Goal: Find specific page/section: Find specific page/section

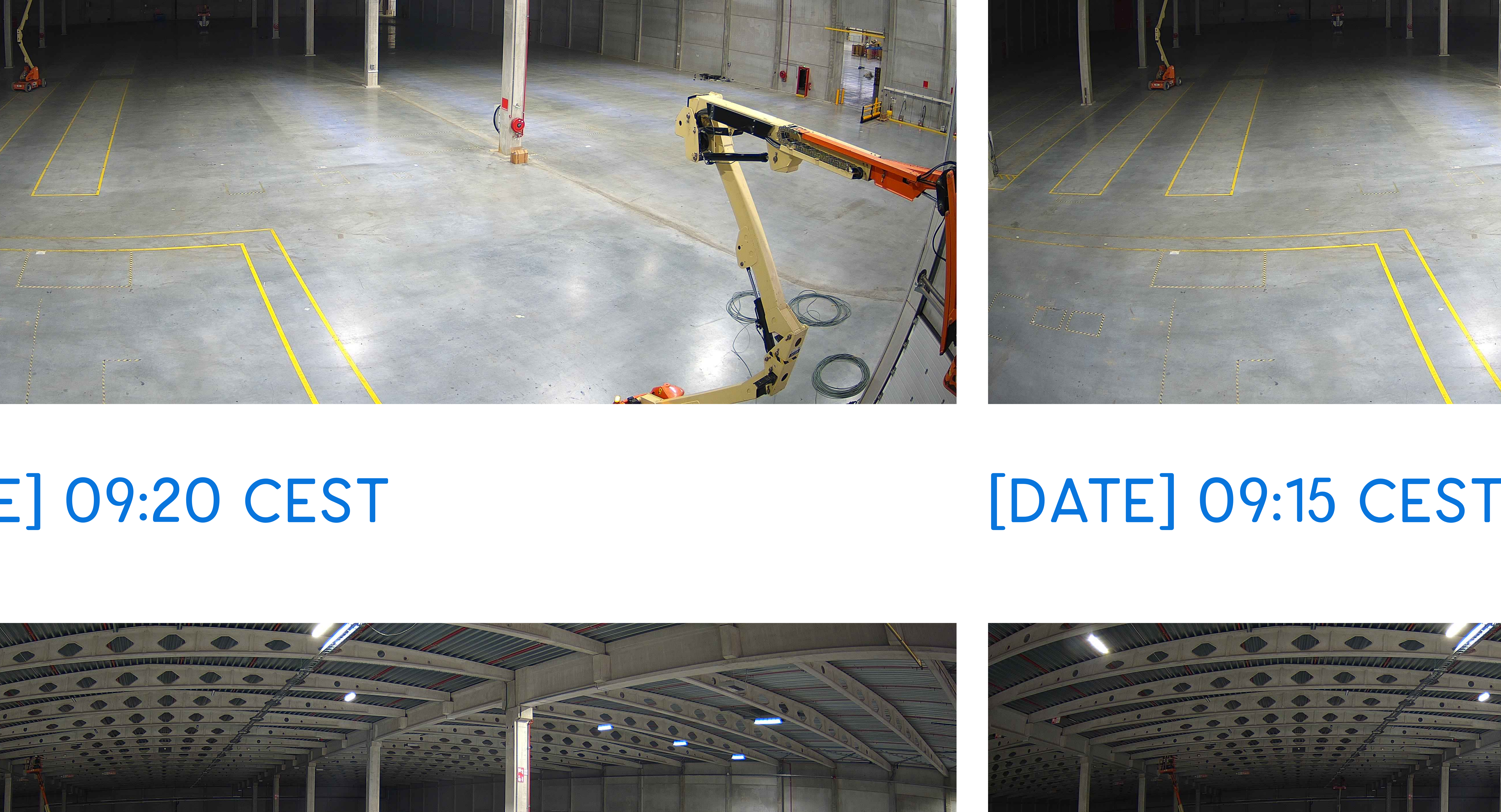
drag, startPoint x: 722, startPoint y: 478, endPoint x: 724, endPoint y: 475, distance: 3.6
click at [375, 203] on div "[DATE] 09:25 CEST [DATE] 09:20 CEST [DATE] 09:15 CEST [DATE] 09:10 CEST [DATE] …" at bounding box center [750, 693] width 1126 height 816
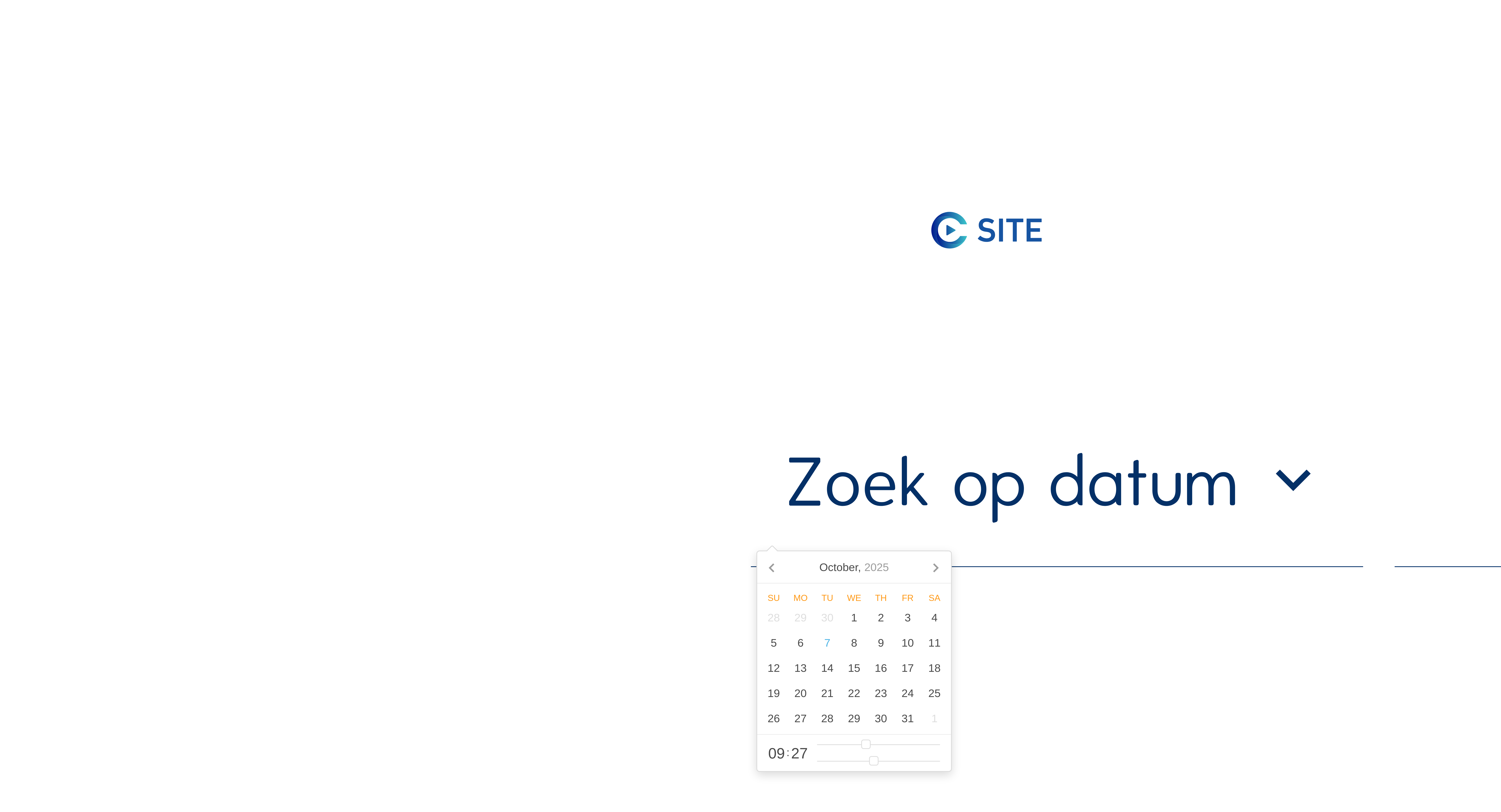
click at [294, 131] on input "text" at bounding box center [264, 121] width 153 height 22
click at [229, 183] on div "31" at bounding box center [227, 179] width 6 height 6
type input "31/10/2025 09:27"
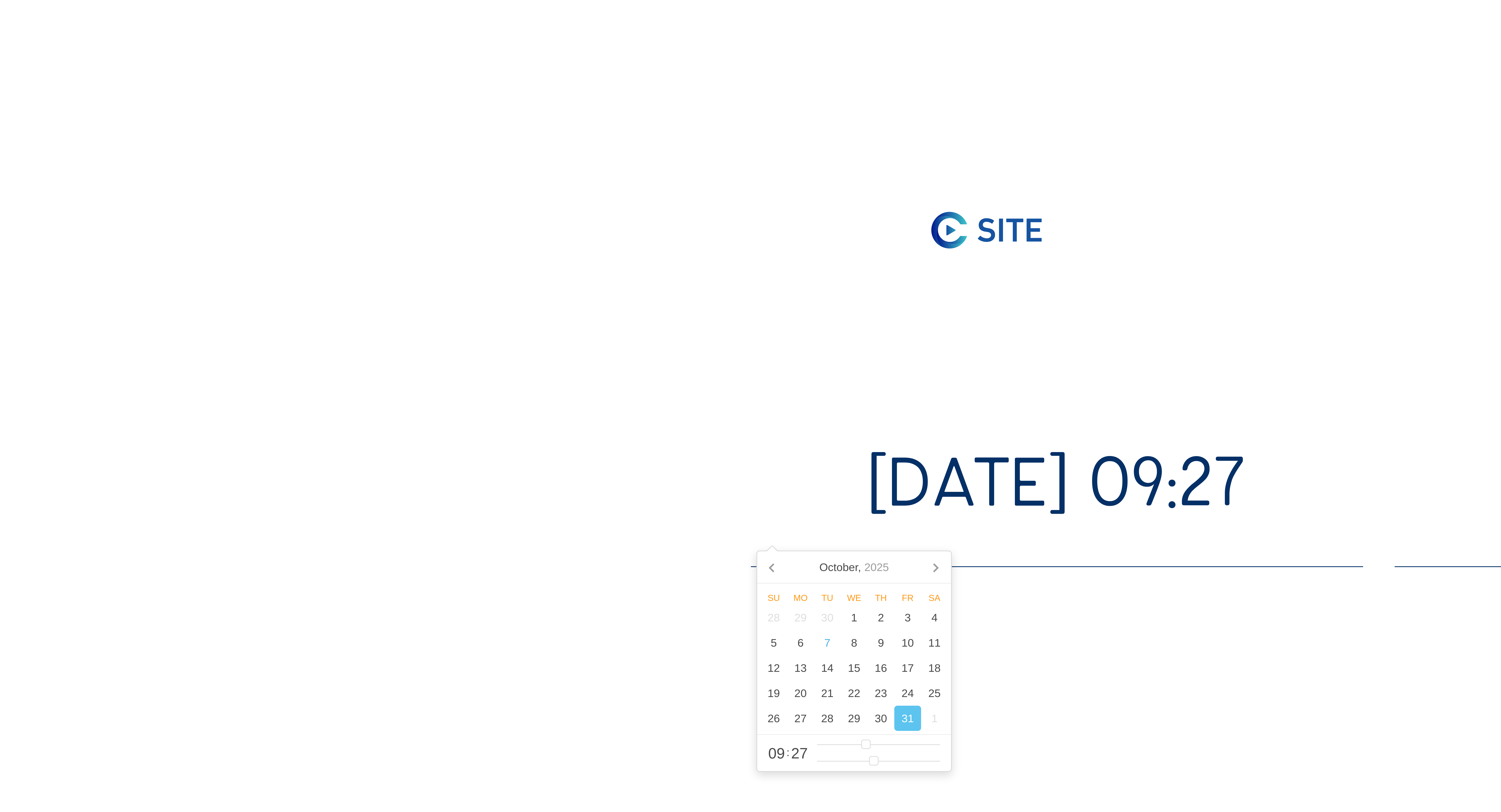
click at [240, 63] on img at bounding box center [246, 58] width 118 height 40
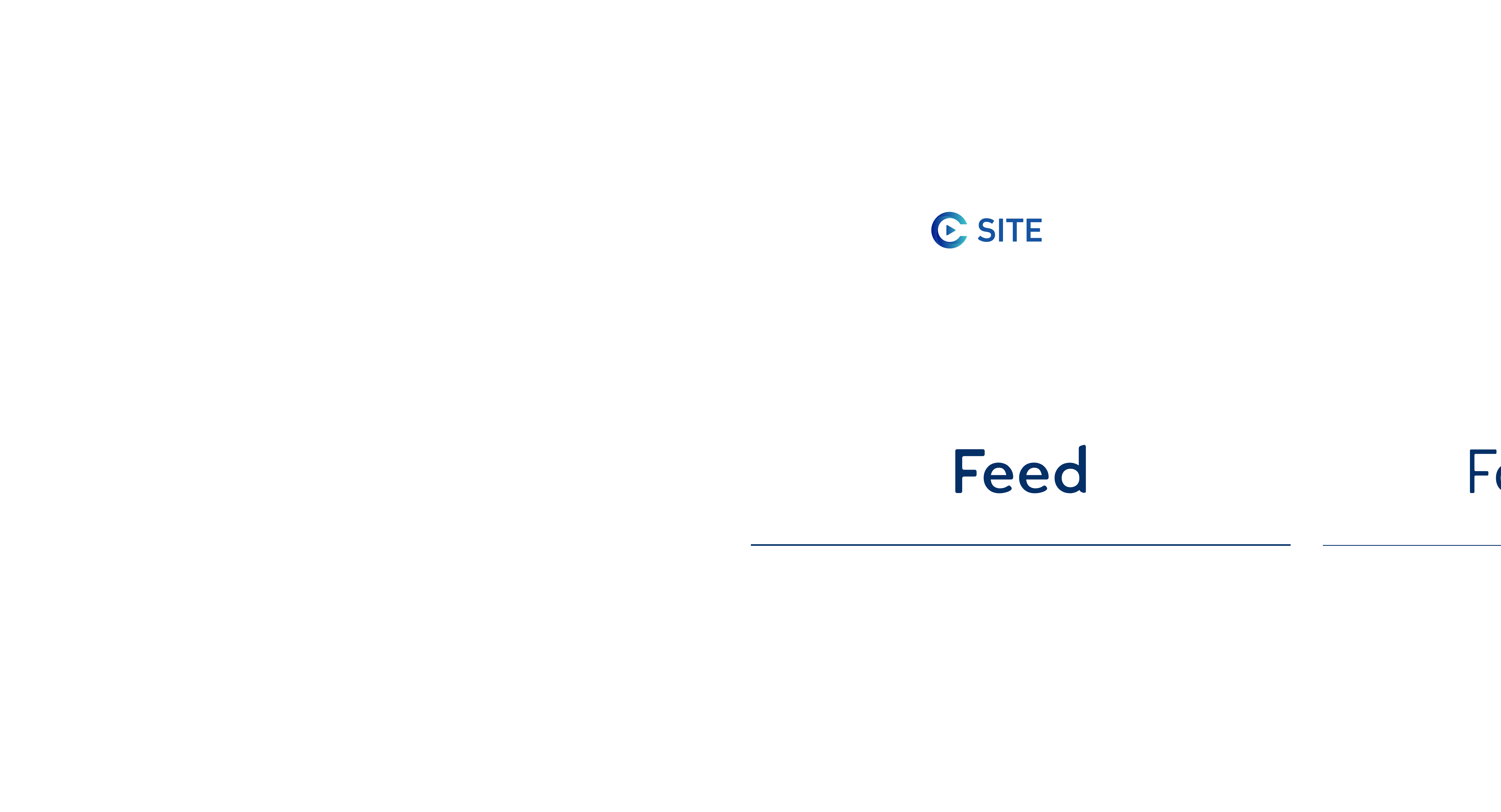
click at [111, 83] on div "Camera's Timelapses Mijn C-Site Feed Fotoshow Kaart Zoeken Volledig scherm Bezi…" at bounding box center [750, 475] width 1501 height 949
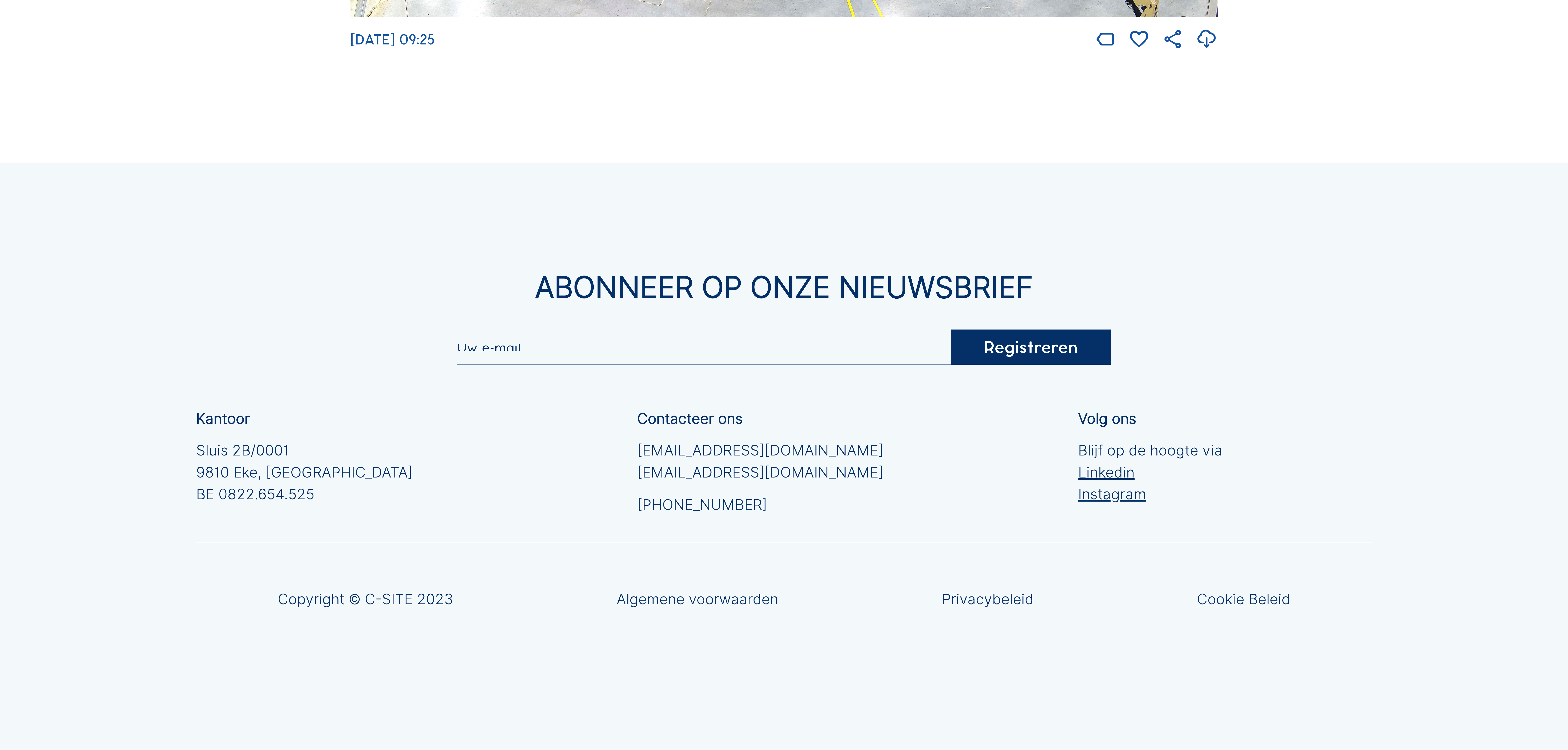
scroll to position [1752, 0]
